Goal: Check status

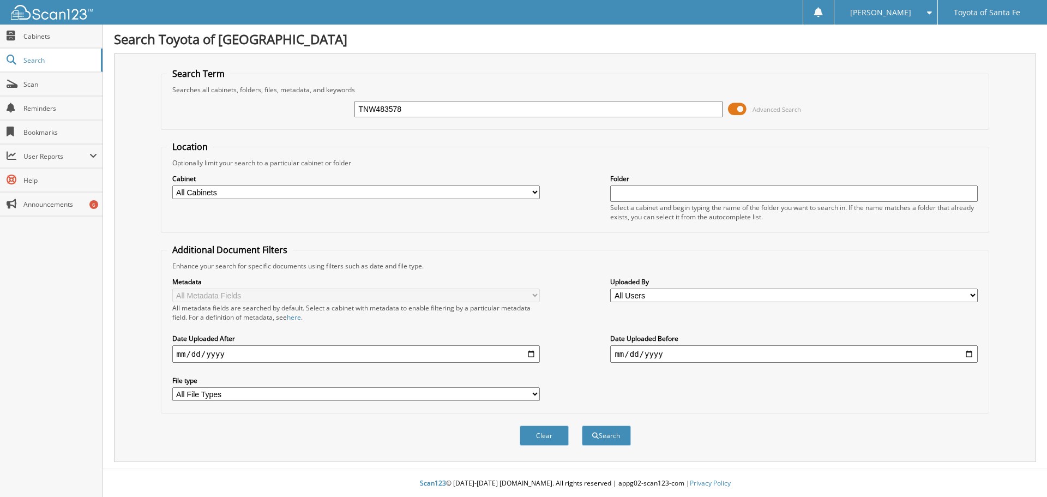
type input "TNW483578"
click at [582, 425] on button "Search" at bounding box center [606, 435] width 49 height 20
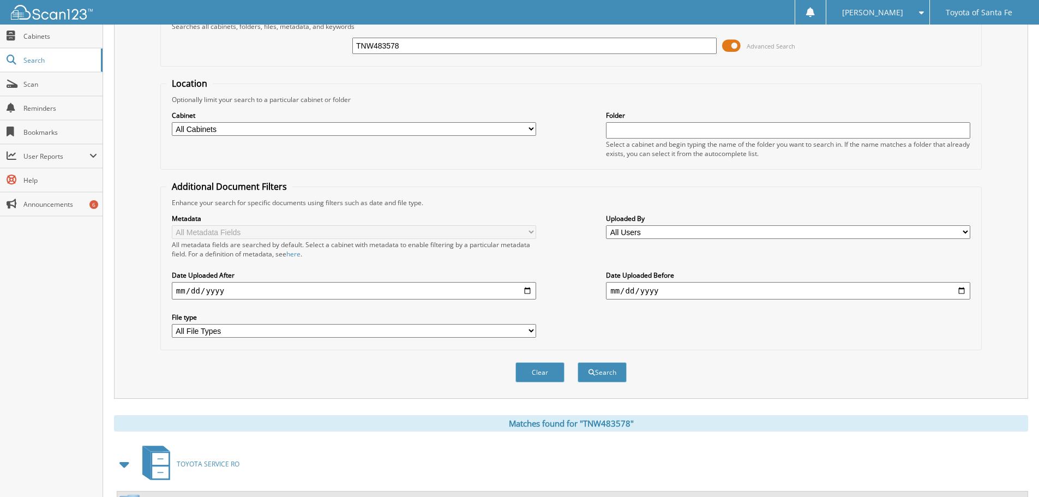
scroll to position [173, 0]
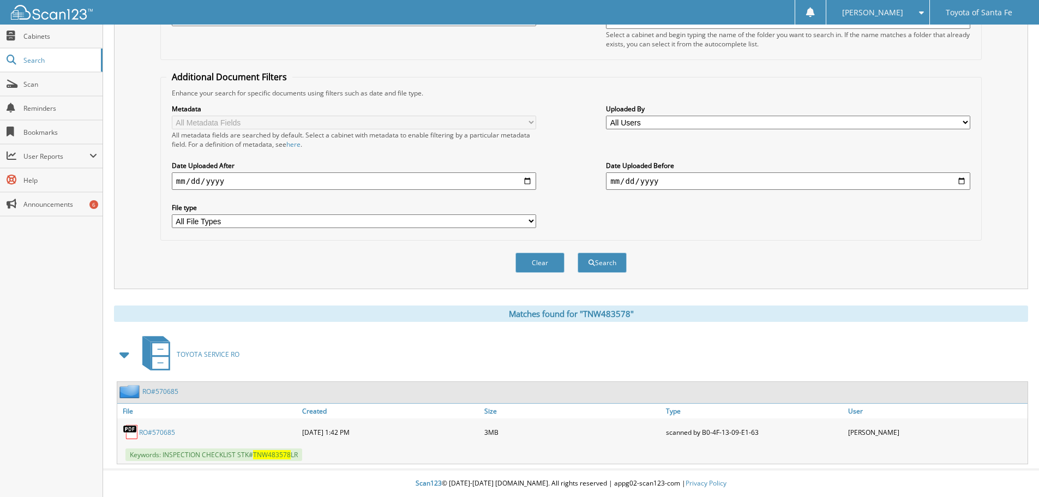
click at [161, 433] on link "RO#570685" at bounding box center [157, 432] width 36 height 9
